Goal: Task Accomplishment & Management: Manage account settings

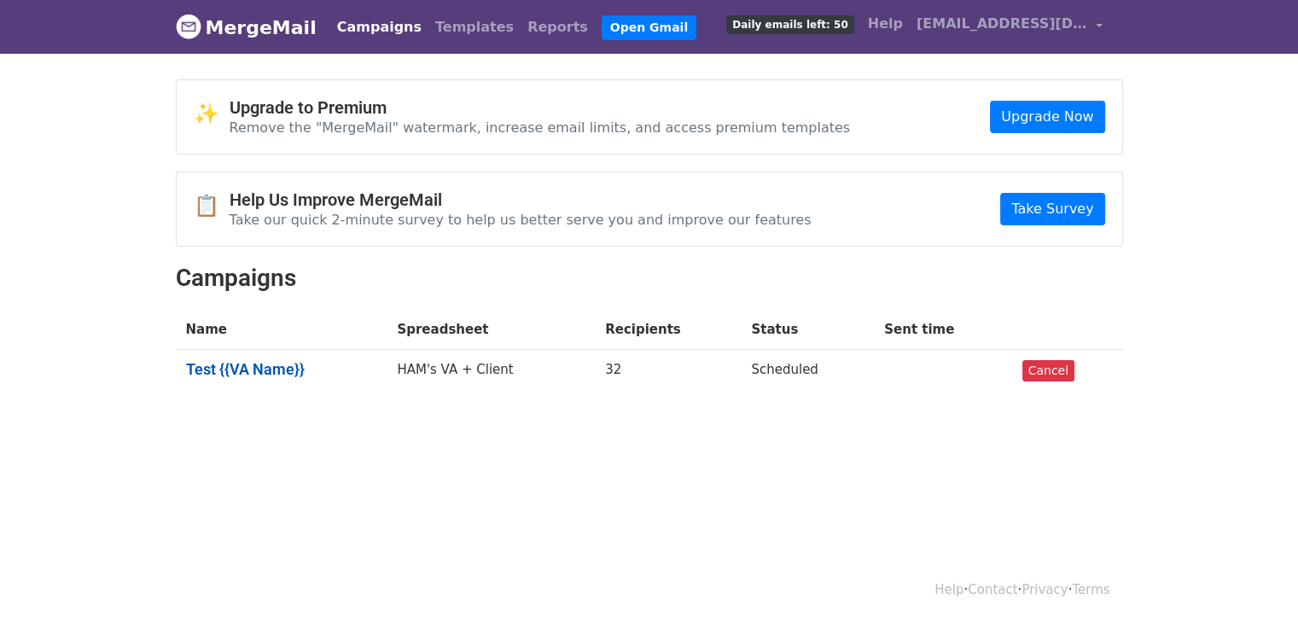
click at [256, 366] on link "Test {{VA Name}}" at bounding box center [281, 369] width 191 height 19
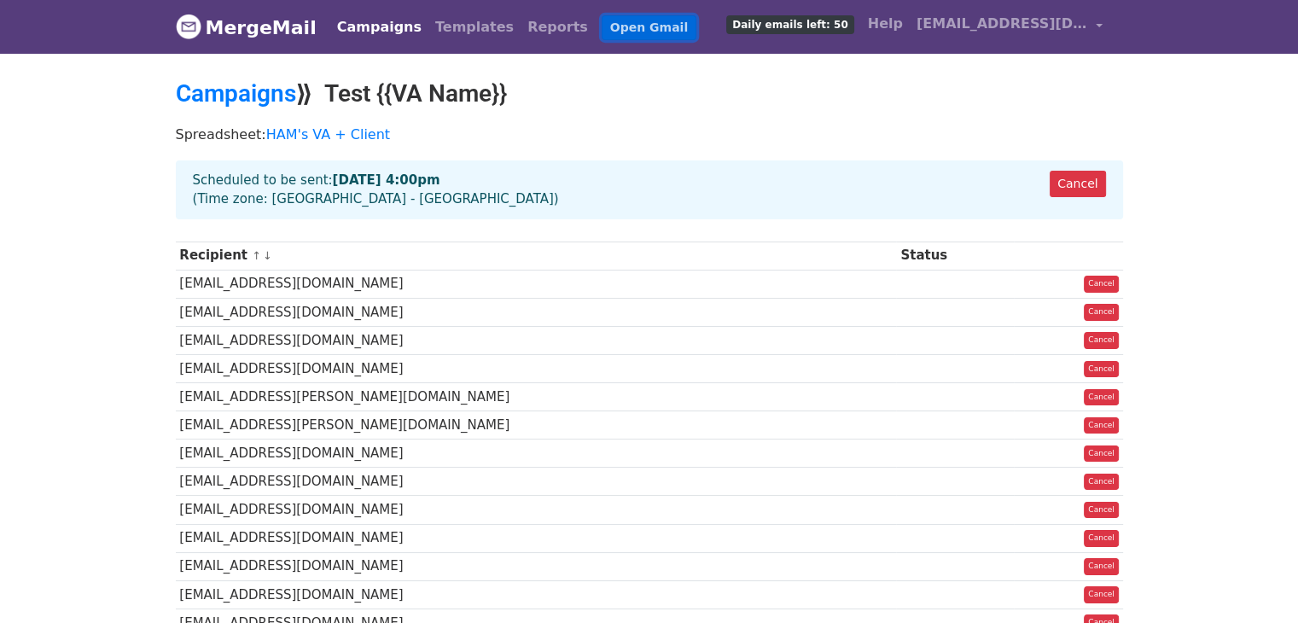
click at [602, 26] on link "Open Gmail" at bounding box center [649, 27] width 95 height 25
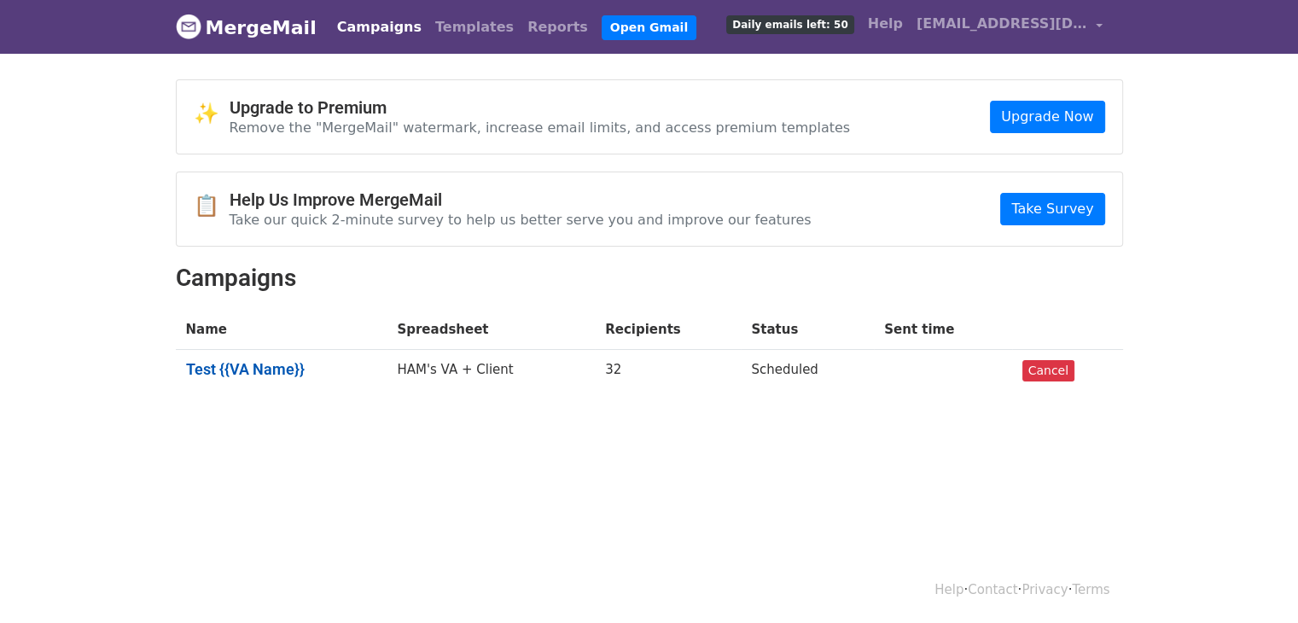
click at [280, 373] on link "Test {{VA Name}}" at bounding box center [281, 369] width 191 height 19
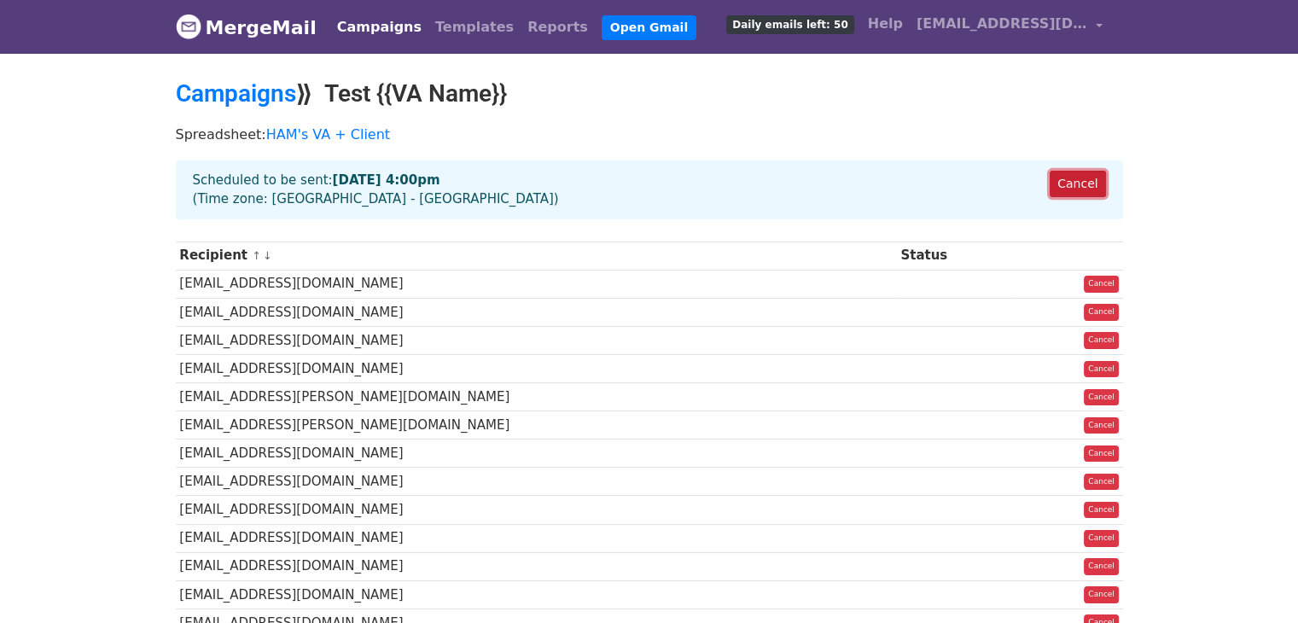
click at [1079, 182] on link "Cancel" at bounding box center [1077, 184] width 55 height 26
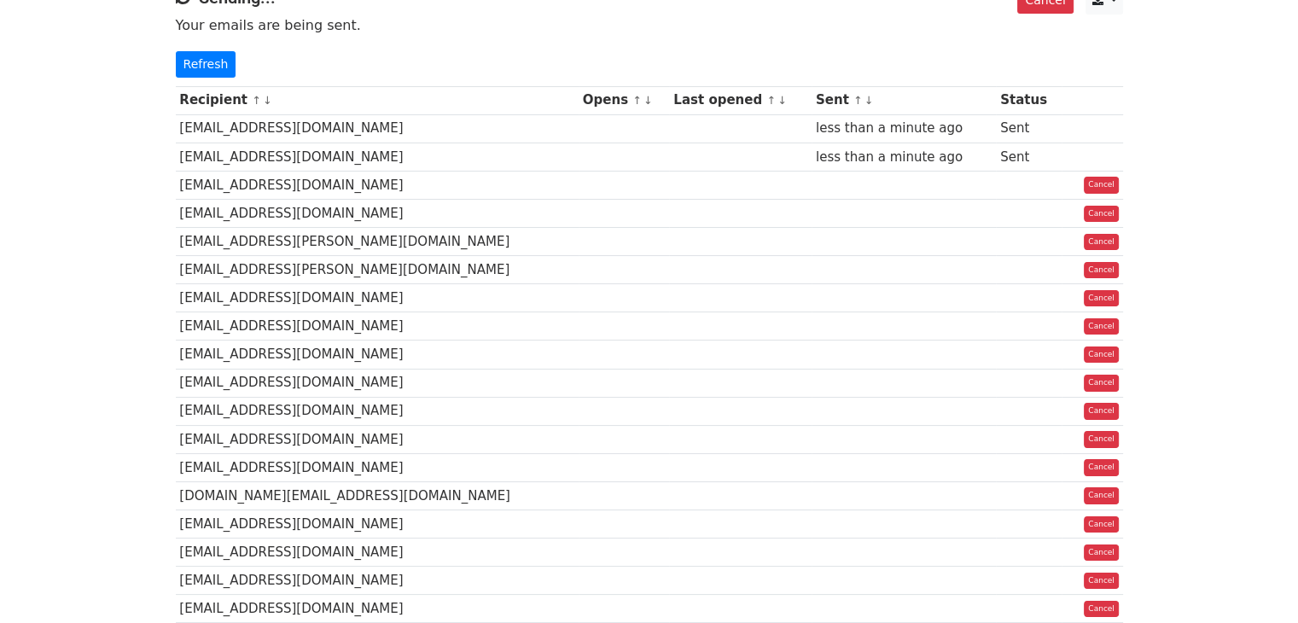
scroll to position [61, 0]
